Goal: Task Accomplishment & Management: Use online tool/utility

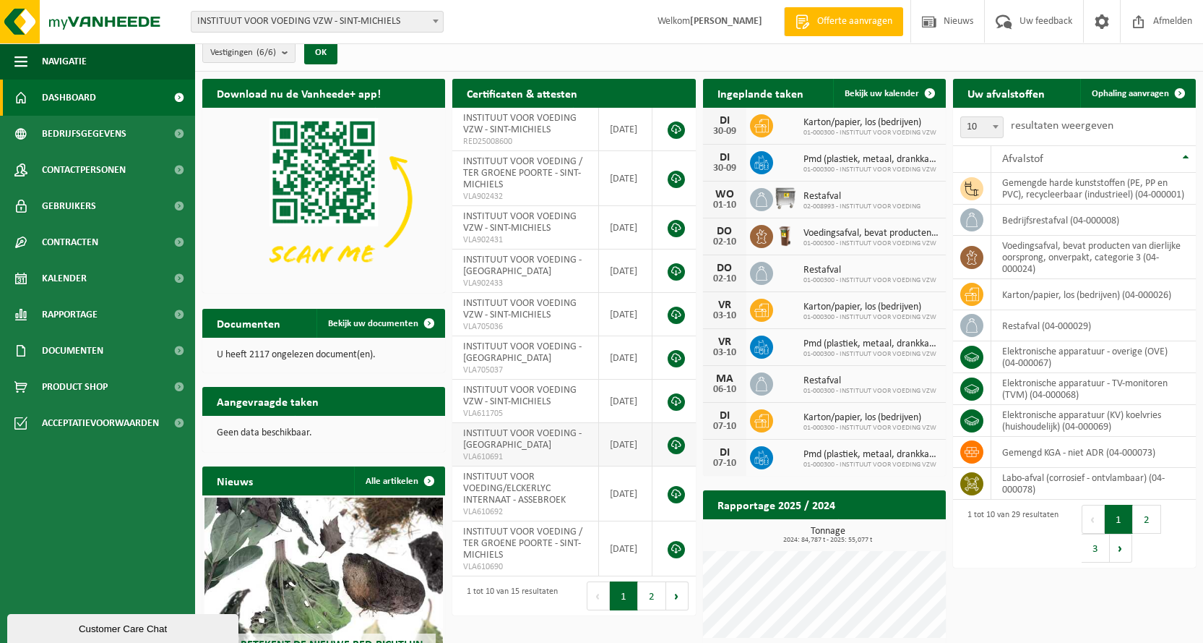
scroll to position [144, 0]
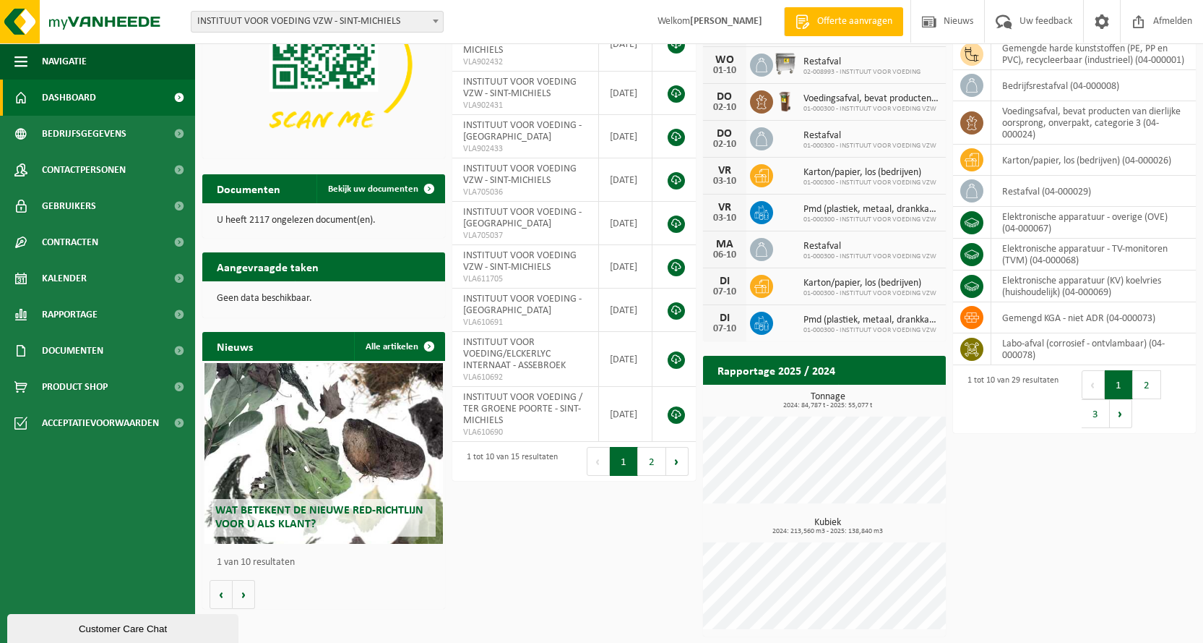
click at [283, 447] on div "Wat betekent de nieuwe RED-richtlijn voor u als klant?" at bounding box center [324, 453] width 239 height 181
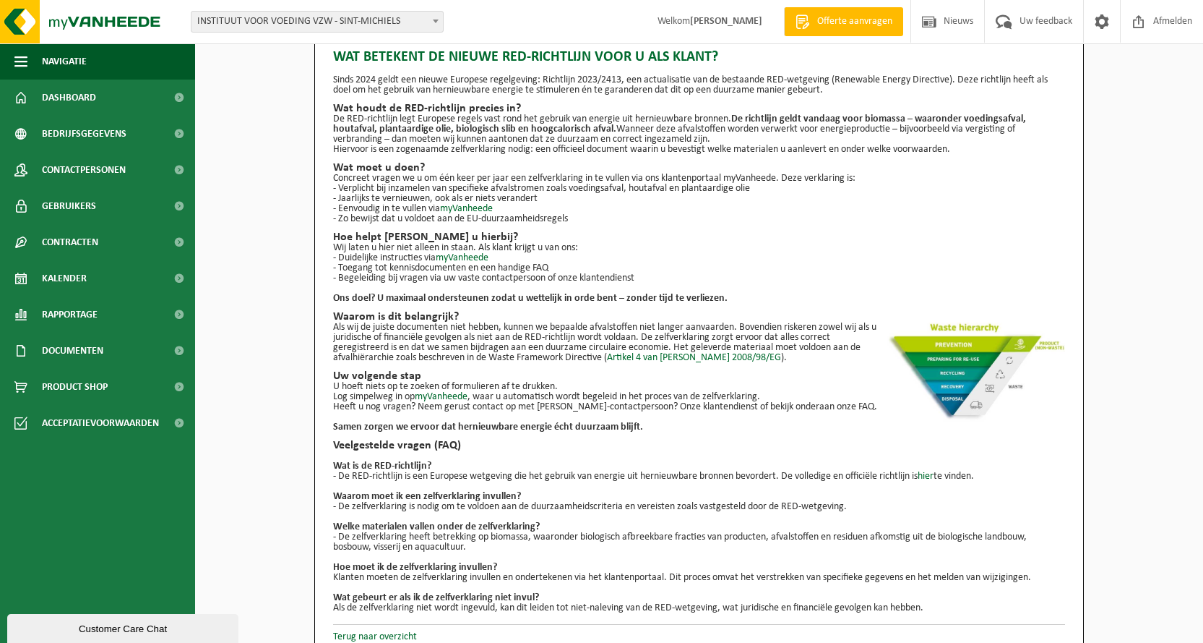
scroll to position [42, 0]
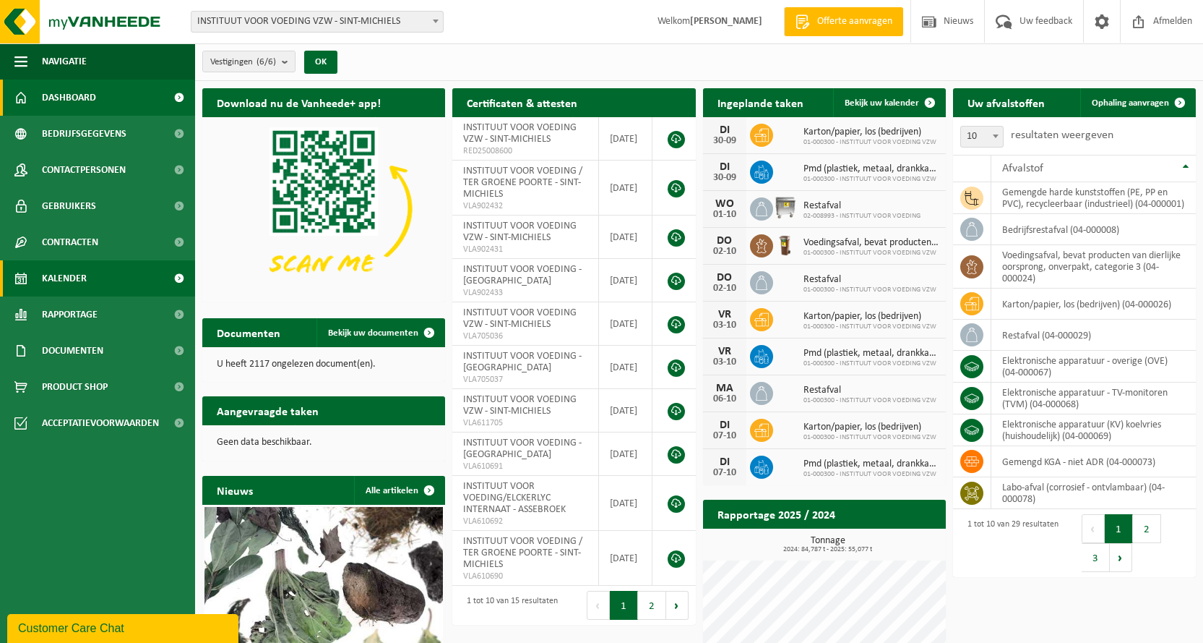
click at [67, 281] on span "Kalender" at bounding box center [64, 278] width 45 height 36
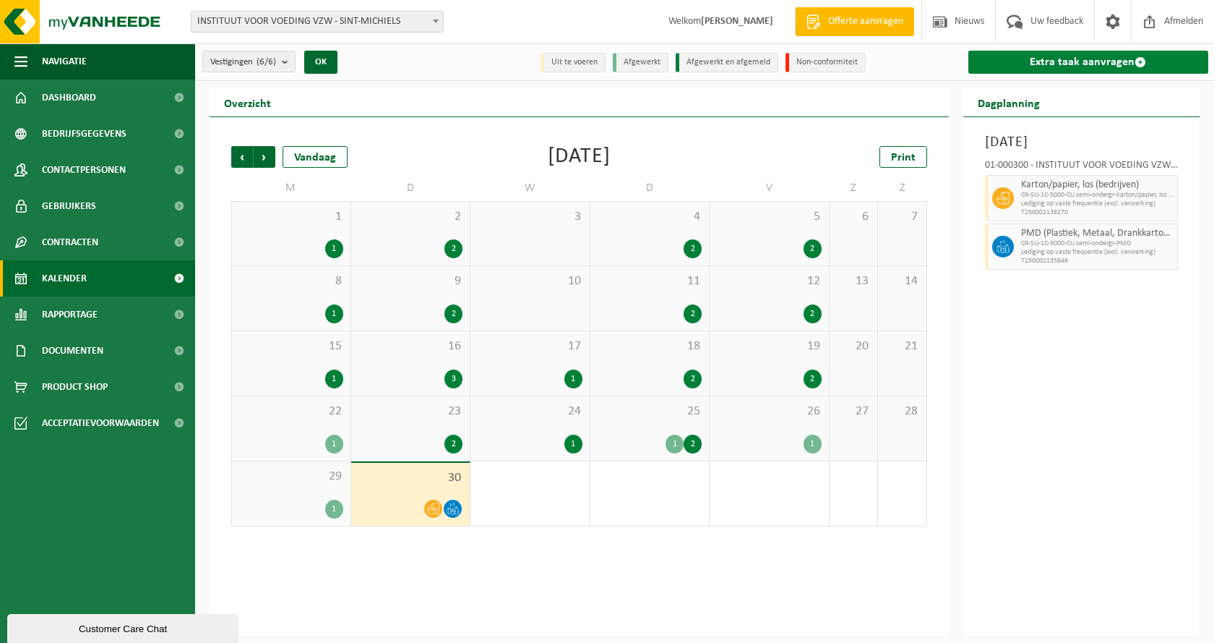
click at [1096, 62] on link "Extra taak aanvragen" at bounding box center [1089, 62] width 241 height 23
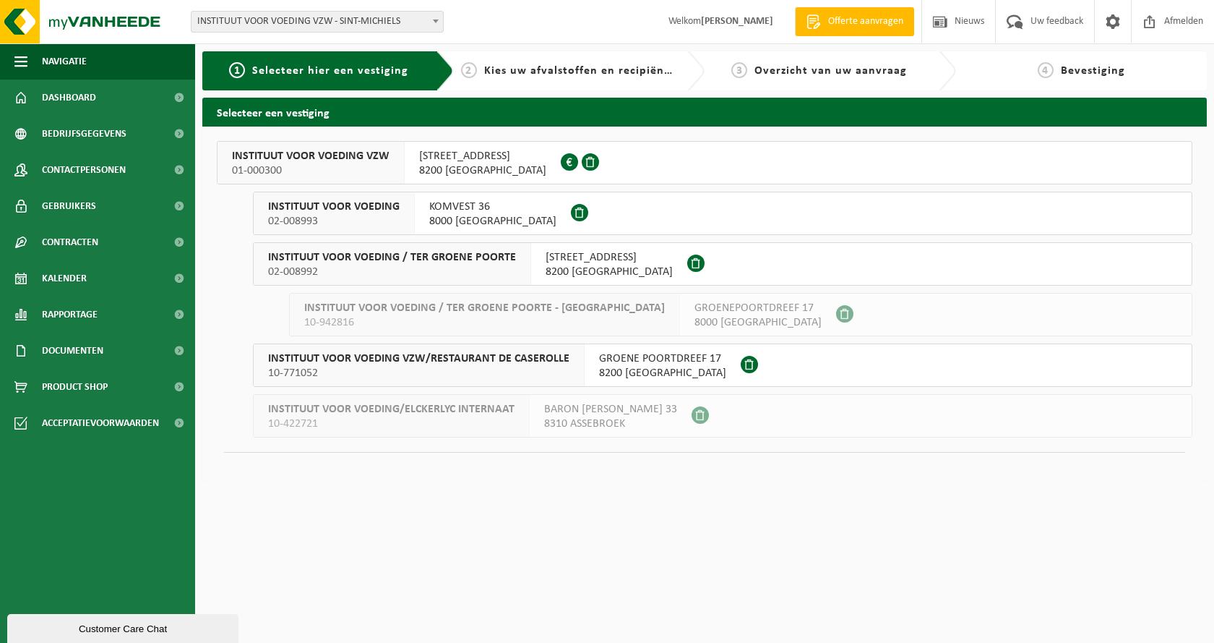
click at [442, 154] on span "[STREET_ADDRESS]" at bounding box center [482, 156] width 127 height 14
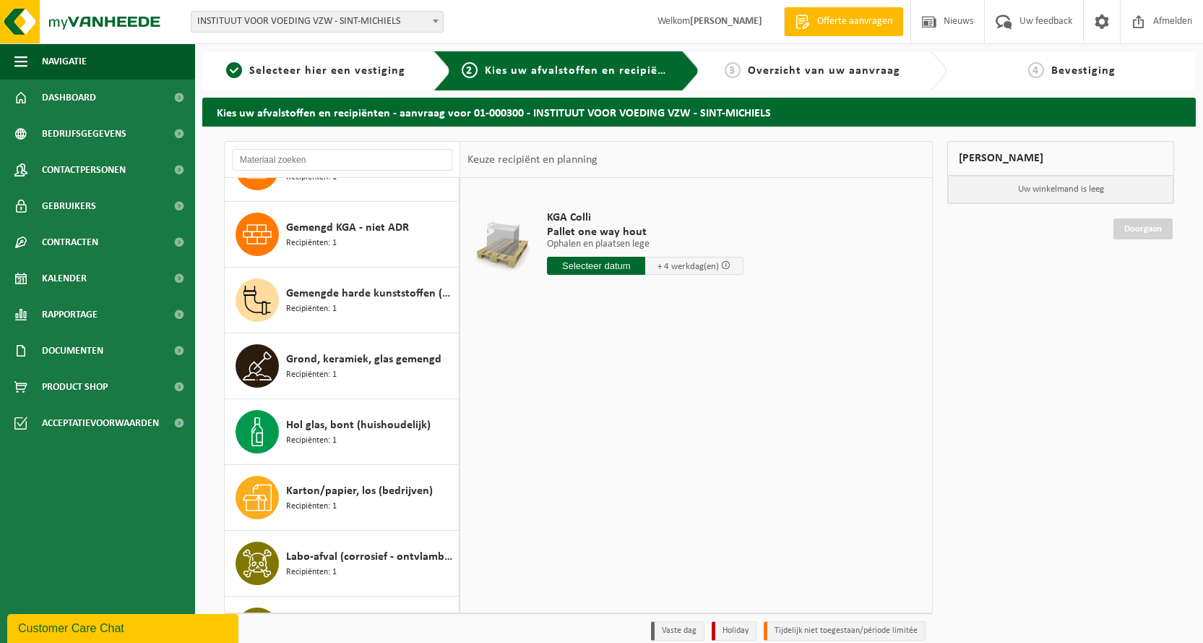
scroll to position [578, 0]
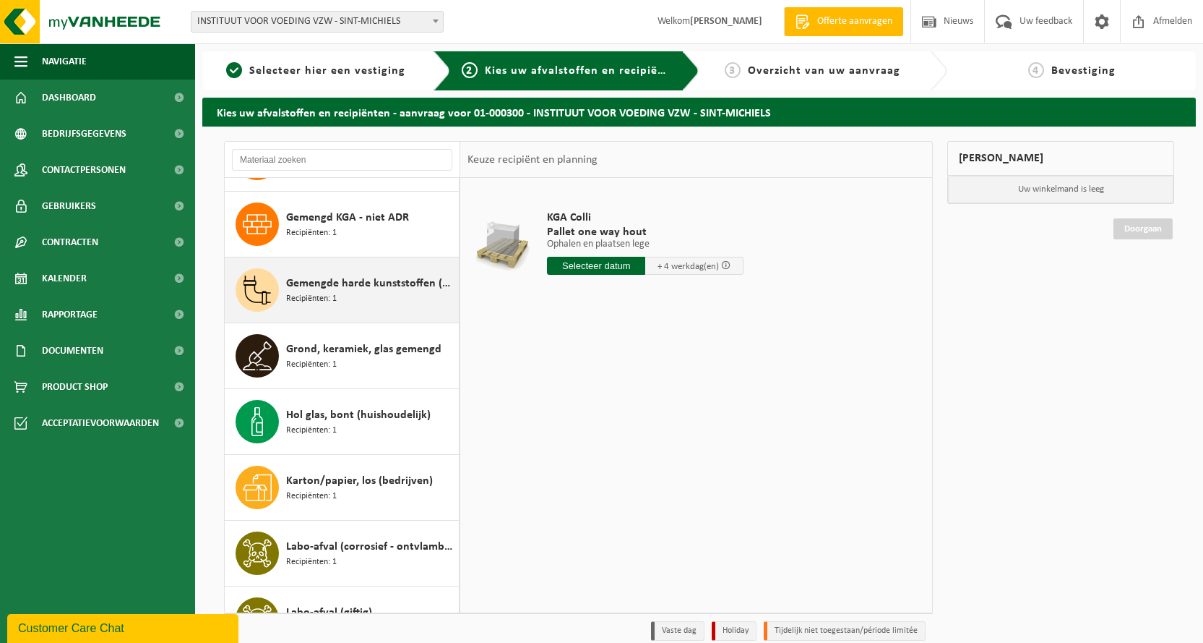
click at [357, 291] on span "Gemengde harde kunststoffen (PE, PP en PVC), recycleerbaar (industrieel)" at bounding box center [370, 283] width 169 height 17
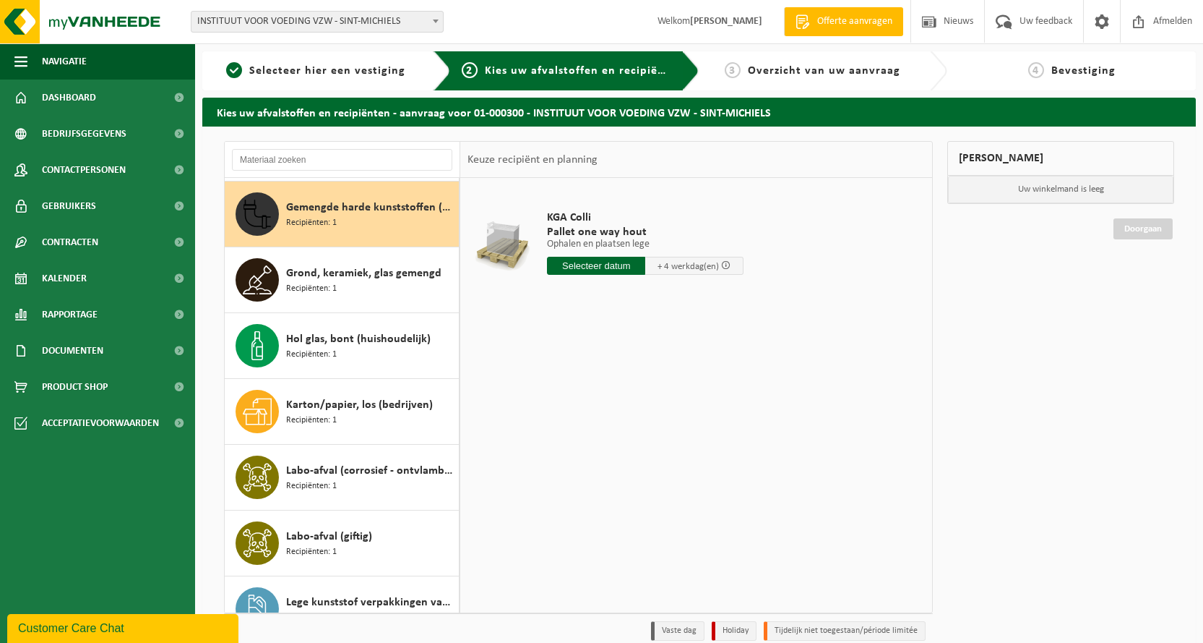
scroll to position [658, 0]
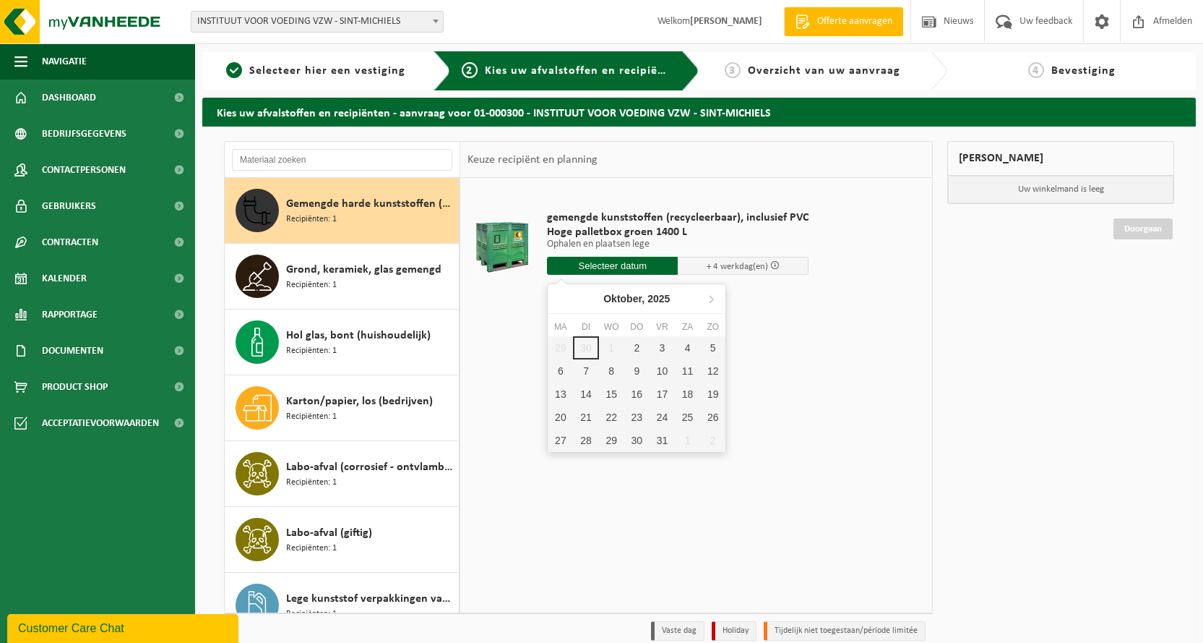
click at [628, 265] on input "text" at bounding box center [612, 266] width 131 height 18
click at [665, 347] on div "3" at bounding box center [662, 347] width 25 height 23
type input "Van 2025-10-03"
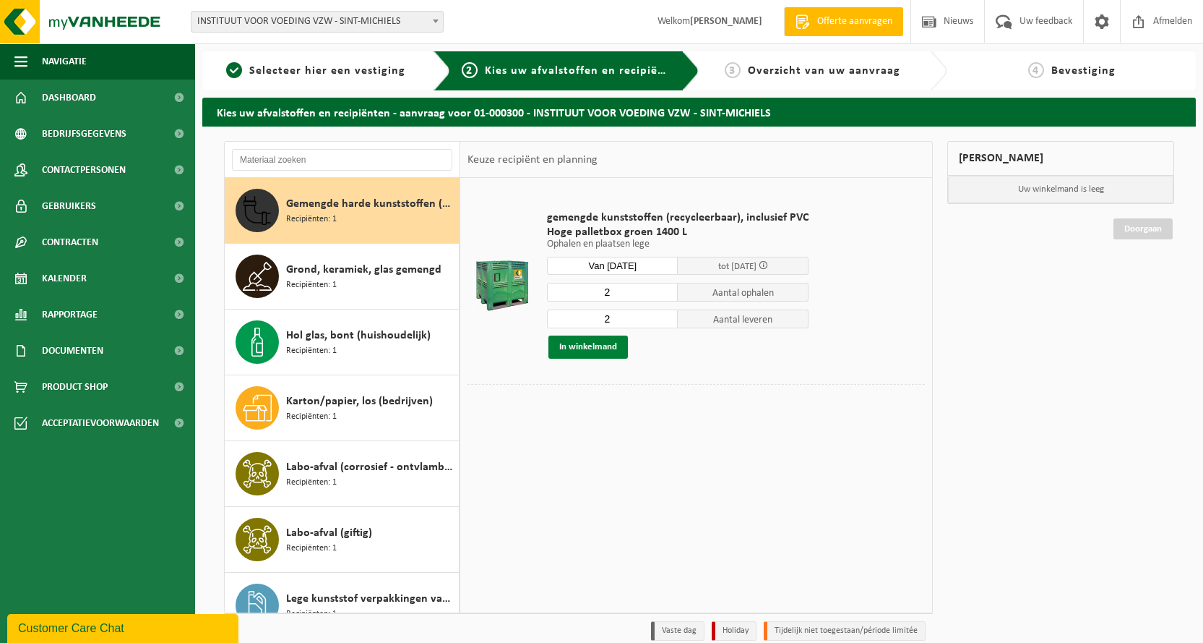
click at [590, 347] on button "In winkelmand" at bounding box center [589, 346] width 80 height 23
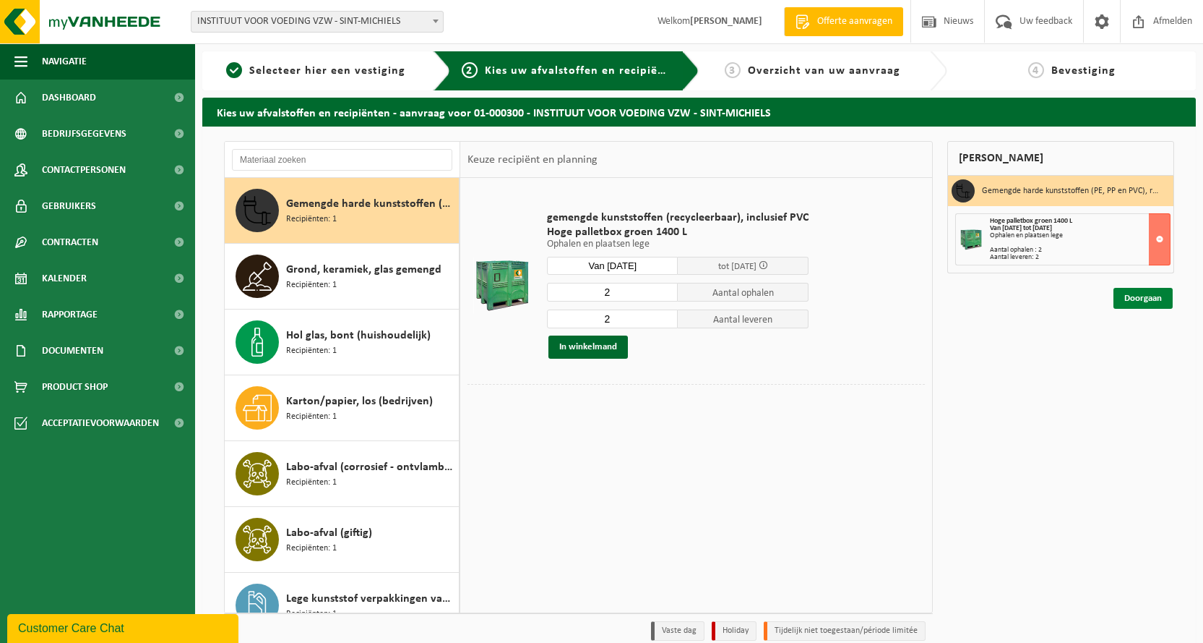
click at [1156, 294] on link "Doorgaan" at bounding box center [1143, 298] width 59 height 21
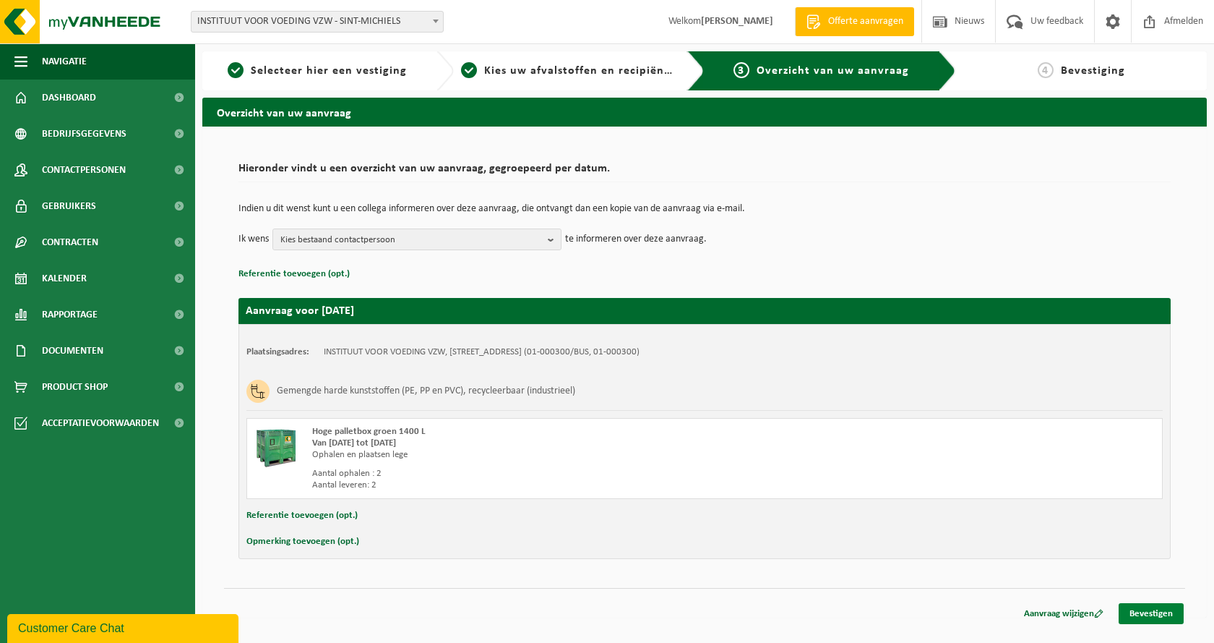
click at [1150, 617] on link "Bevestigen" at bounding box center [1151, 613] width 65 height 21
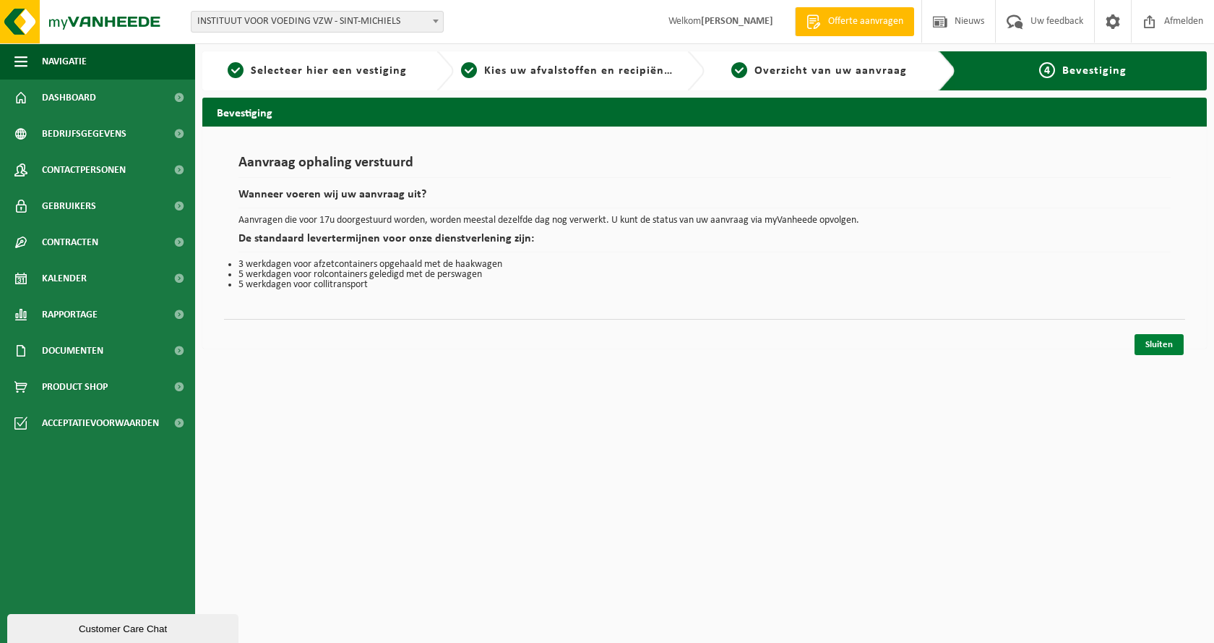
click at [1168, 338] on link "Sluiten" at bounding box center [1159, 344] width 49 height 21
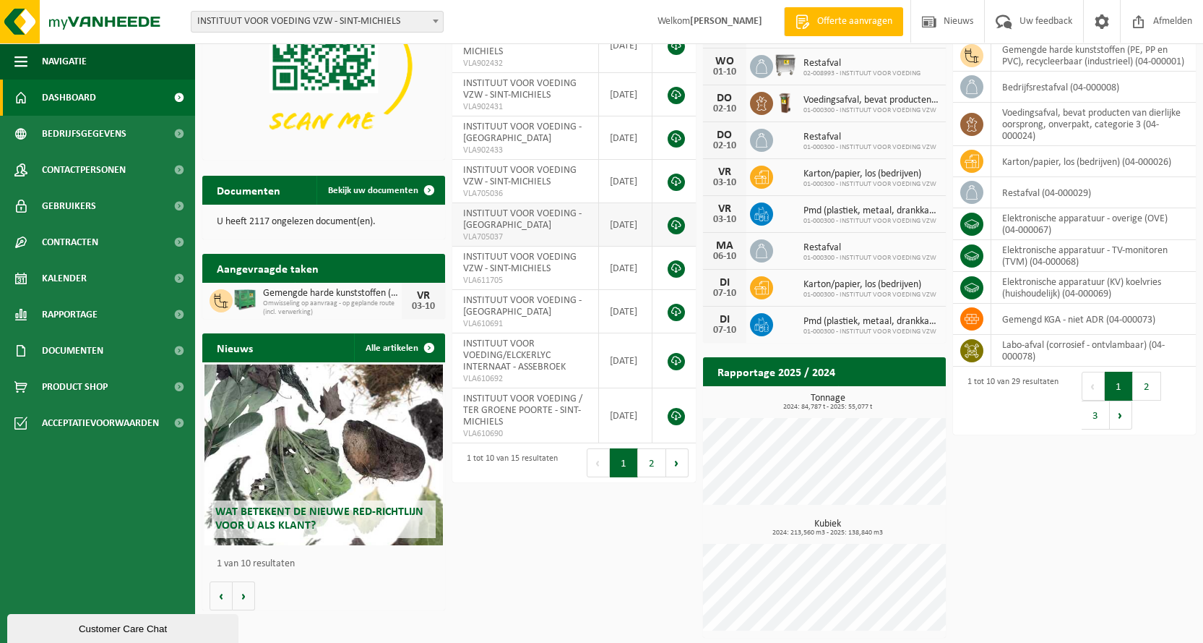
scroll to position [144, 0]
